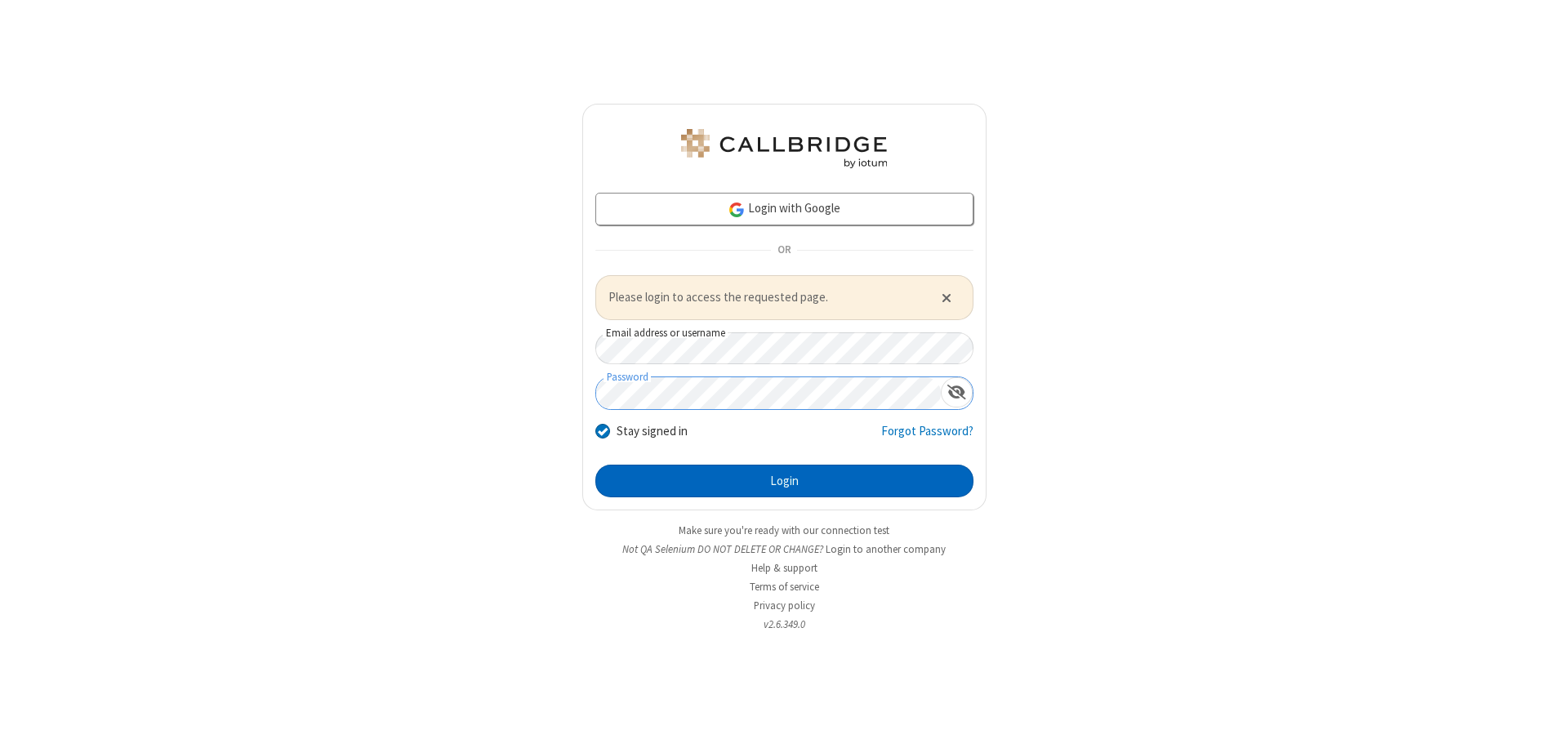
click at [784, 480] on button "Login" at bounding box center [784, 481] width 378 height 32
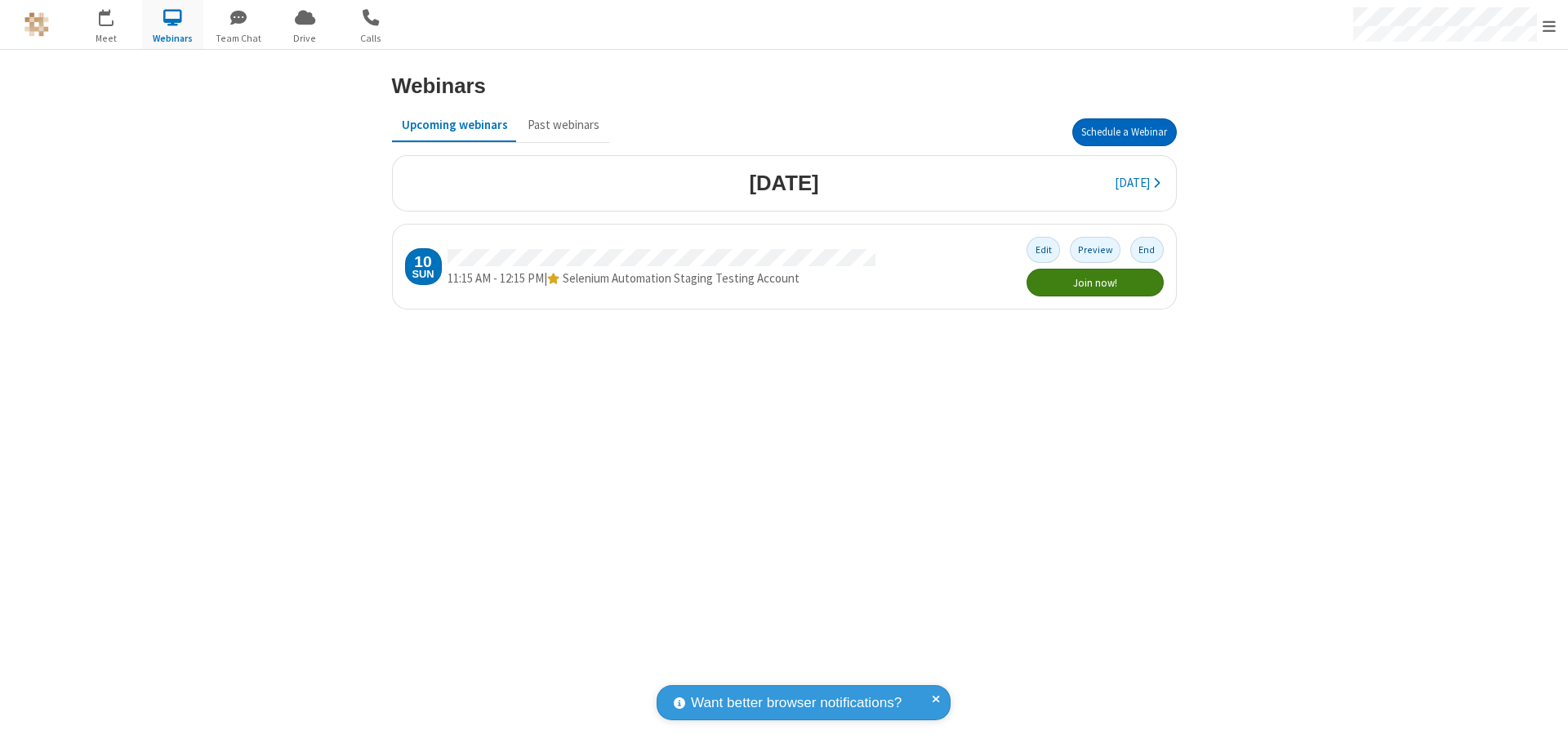
click at [1124, 132] on button "Schedule a Webinar" at bounding box center [1124, 132] width 104 height 28
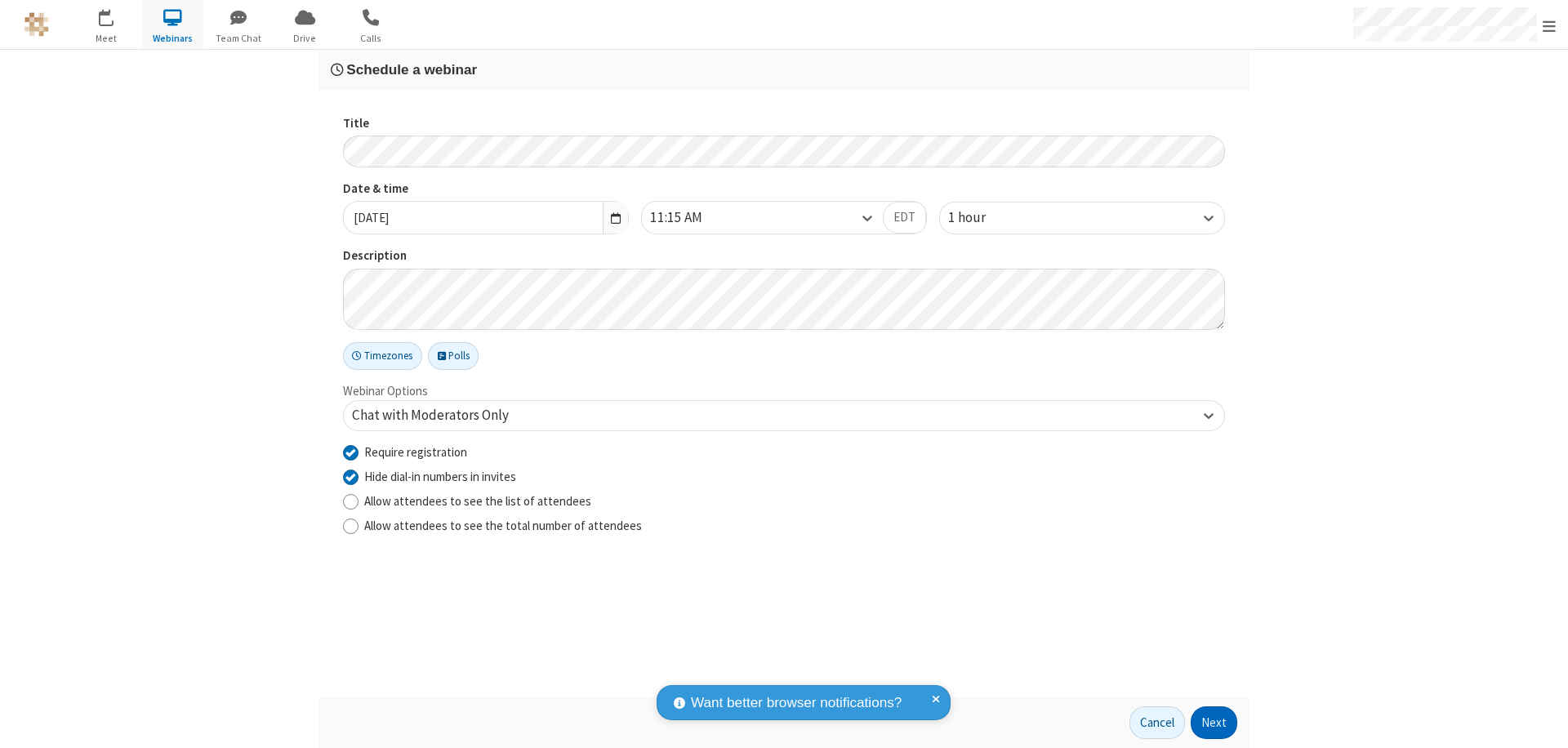
click at [1214, 723] on button "Next" at bounding box center [1213, 723] width 46 height 32
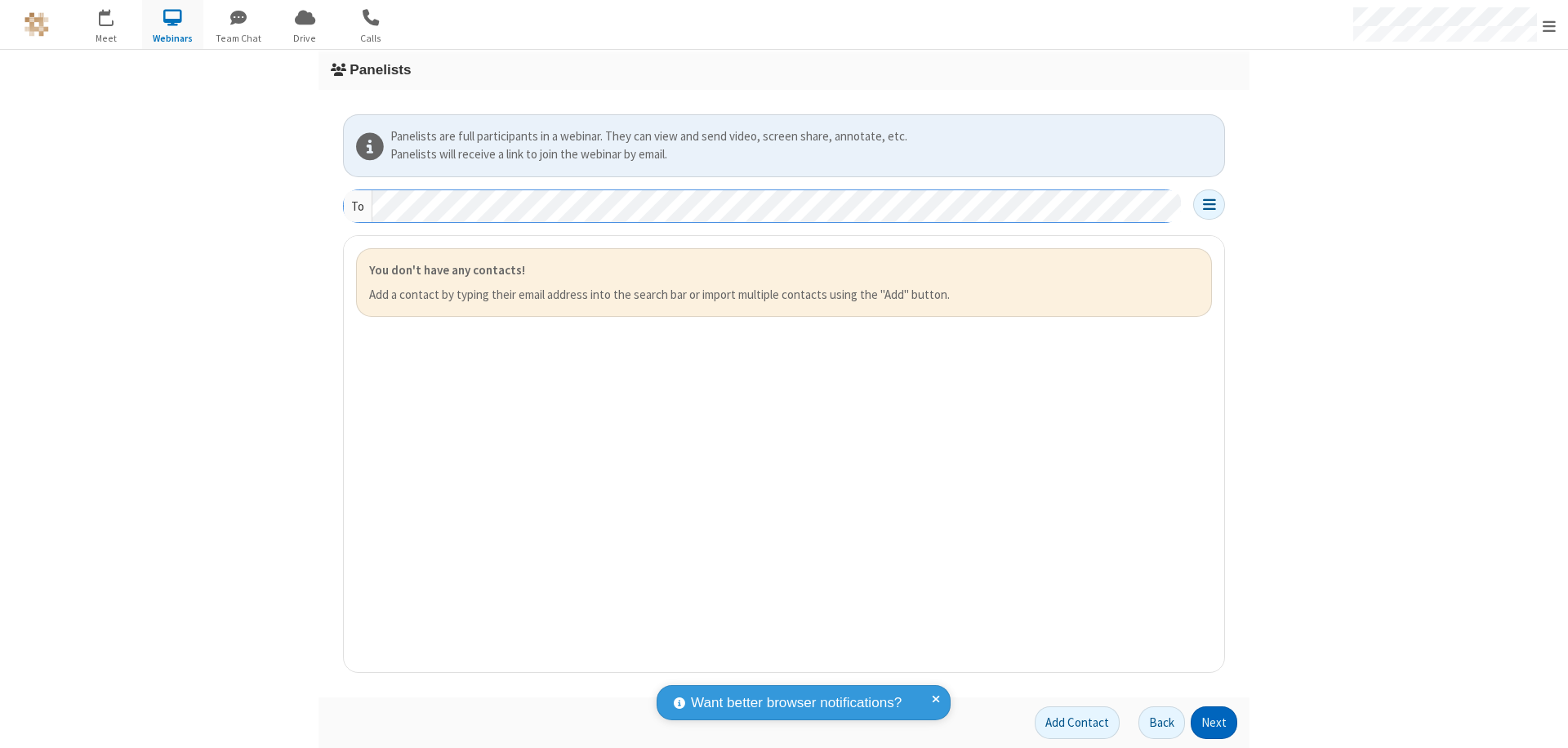
click at [1214, 723] on button "Next" at bounding box center [1213, 723] width 46 height 32
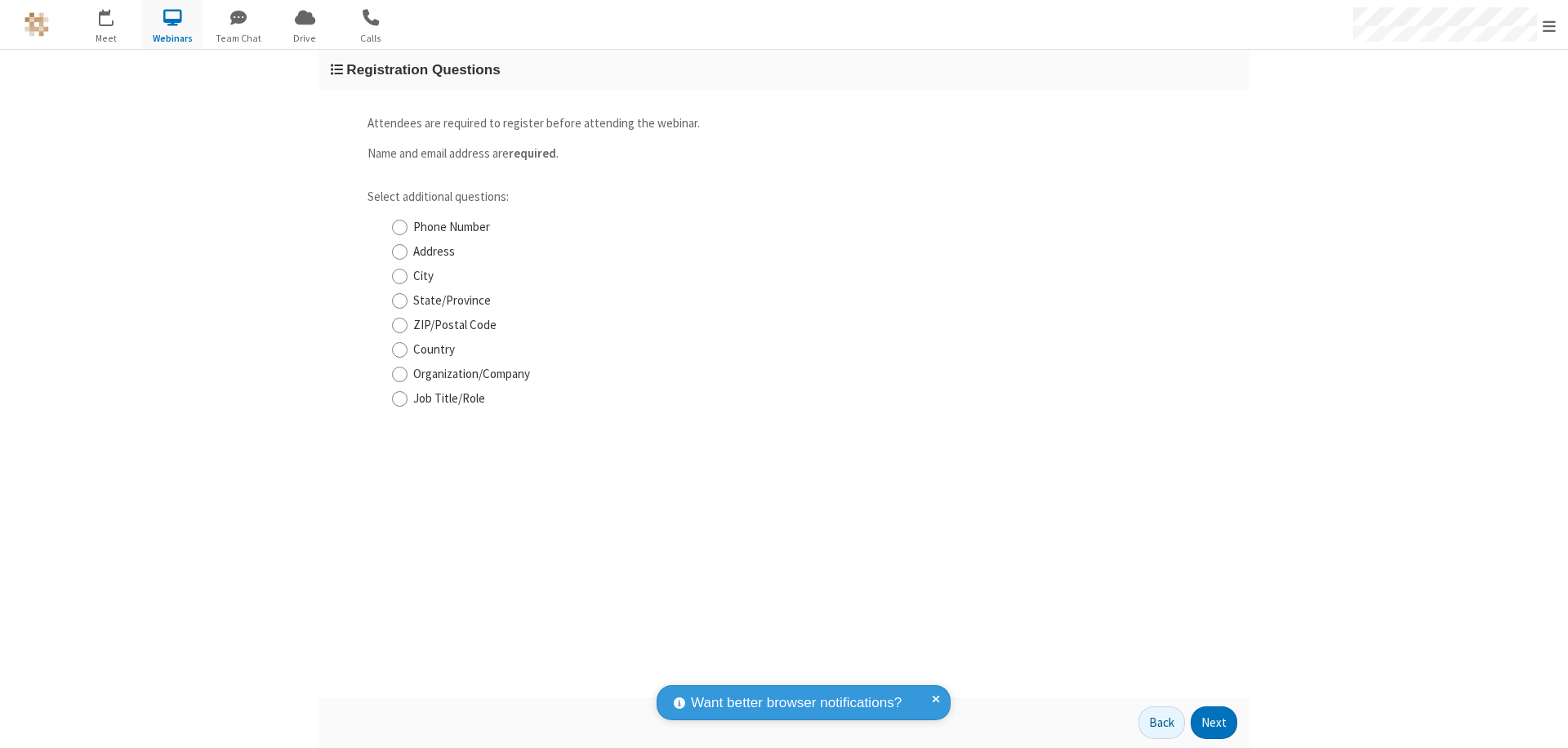
click at [399, 227] on input "Phone Number" at bounding box center [400, 228] width 16 height 18
checkbox input "true"
